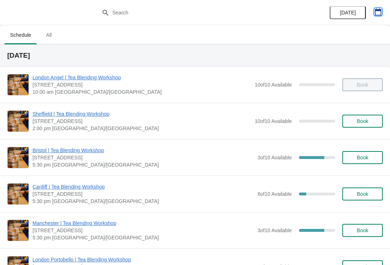
click at [384, 10] on button "button" at bounding box center [377, 11] width 13 height 13
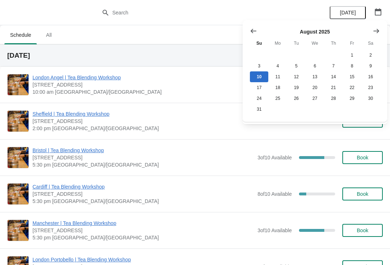
click at [375, 31] on icon "Show next month, September 2025" at bounding box center [375, 30] width 7 height 7
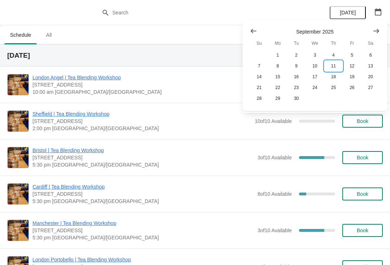
click at [335, 67] on button "11" at bounding box center [333, 66] width 18 height 11
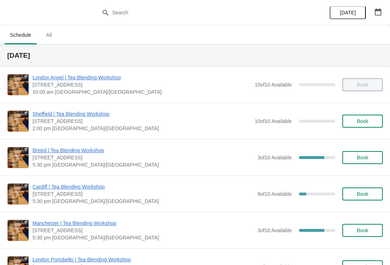
click at [386, 6] on div "[DATE]" at bounding box center [355, 12] width 69 height 25
click at [376, 14] on icon "button" at bounding box center [377, 11] width 7 height 7
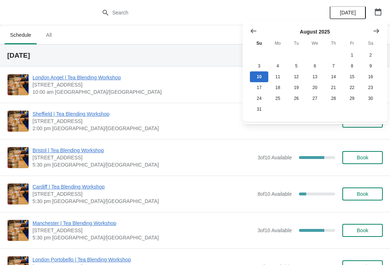
click at [379, 30] on icon "Show next month, September 2025" at bounding box center [375, 30] width 7 height 7
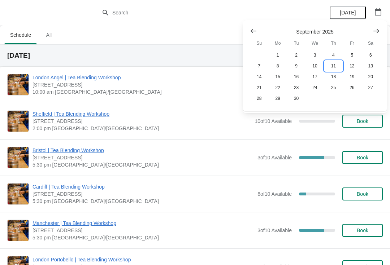
click at [331, 70] on button "11" at bounding box center [333, 66] width 18 height 11
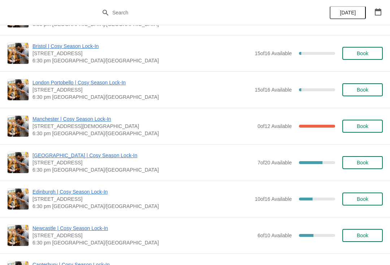
scroll to position [432, 0]
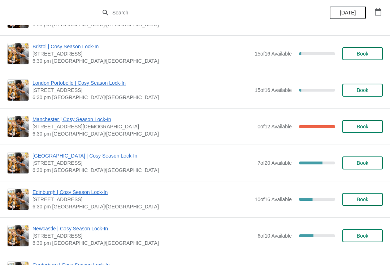
click at [365, 164] on span "Book" at bounding box center [362, 163] width 12 height 6
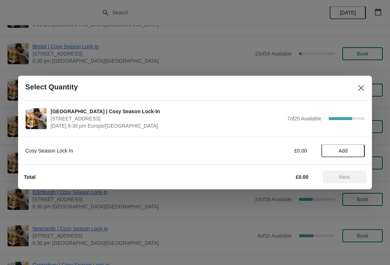
click at [340, 149] on span "Add" at bounding box center [342, 151] width 9 height 6
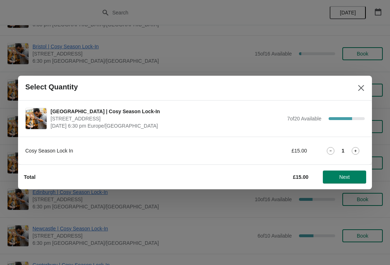
click at [345, 179] on span "Next" at bounding box center [344, 177] width 10 height 6
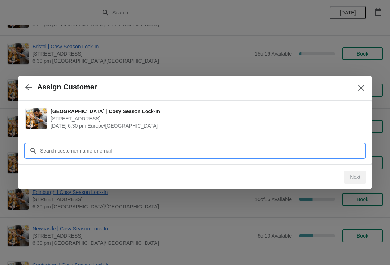
click at [128, 153] on input "Customer" at bounding box center [202, 150] width 325 height 13
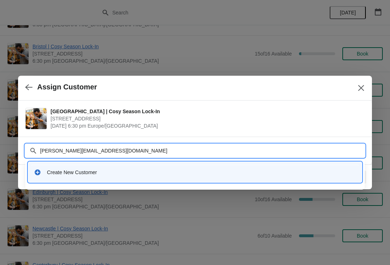
type input "[PERSON_NAME][EMAIL_ADDRESS][DOMAIN_NAME]"
click at [212, 171] on div "Create New Customer" at bounding box center [201, 172] width 309 height 7
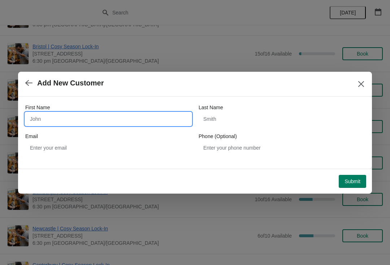
click at [141, 113] on input "First Name" at bounding box center [108, 119] width 166 height 13
type input "[PERSON_NAME]"
click at [350, 175] on button "Submit" at bounding box center [351, 181] width 27 height 13
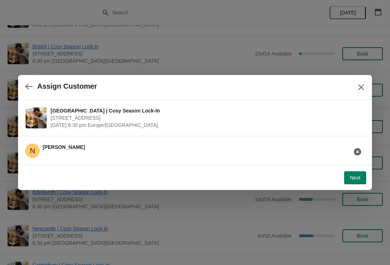
click at [355, 179] on span "Next" at bounding box center [354, 178] width 10 height 6
select select "No"
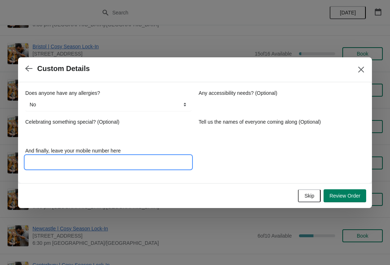
click at [128, 164] on input "And finally, leave your mobile number here" at bounding box center [108, 162] width 166 height 13
type input "07486075524"
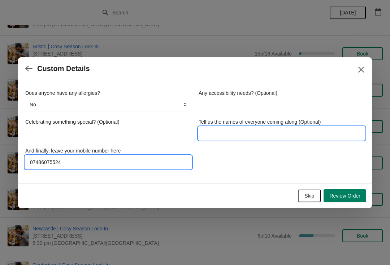
click at [269, 137] on input "Tell us the names of everyone coming along (Optional)" at bounding box center [281, 133] width 166 height 13
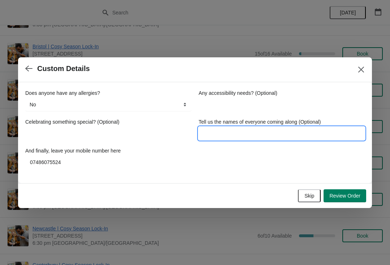
type input "M"
